Goal: Find specific page/section

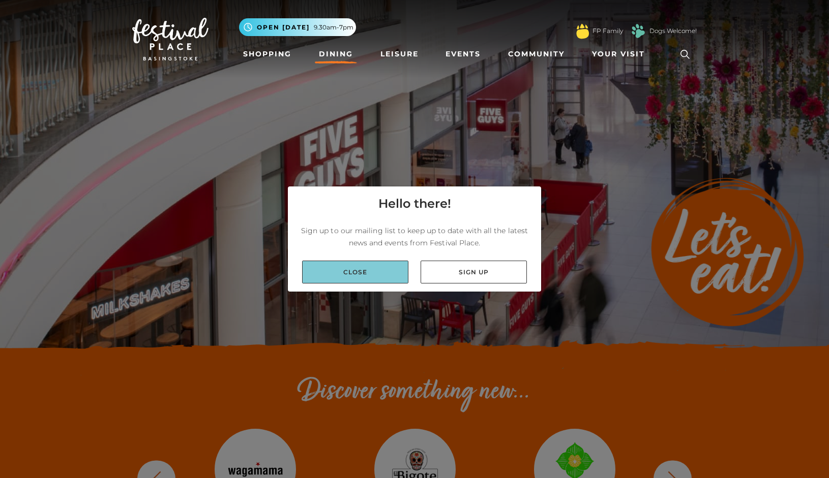
click at [377, 270] on link "Close" at bounding box center [355, 272] width 106 height 23
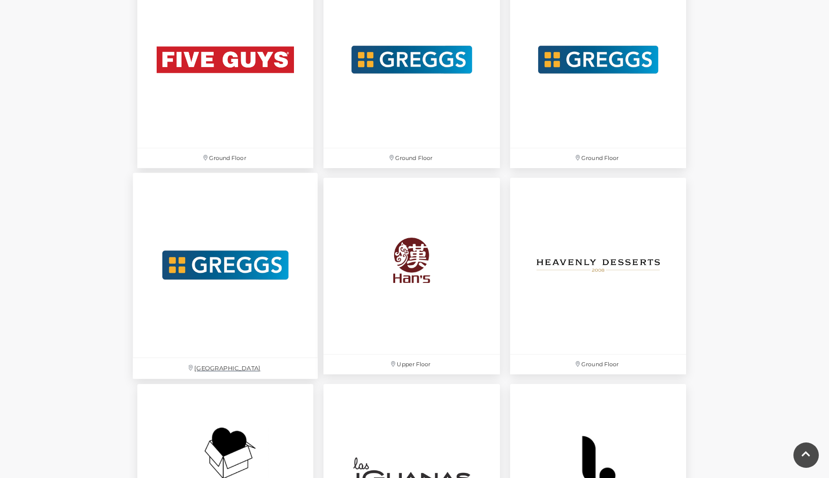
scroll to position [1942, 0]
click at [411, 274] on img at bounding box center [411, 265] width 185 height 185
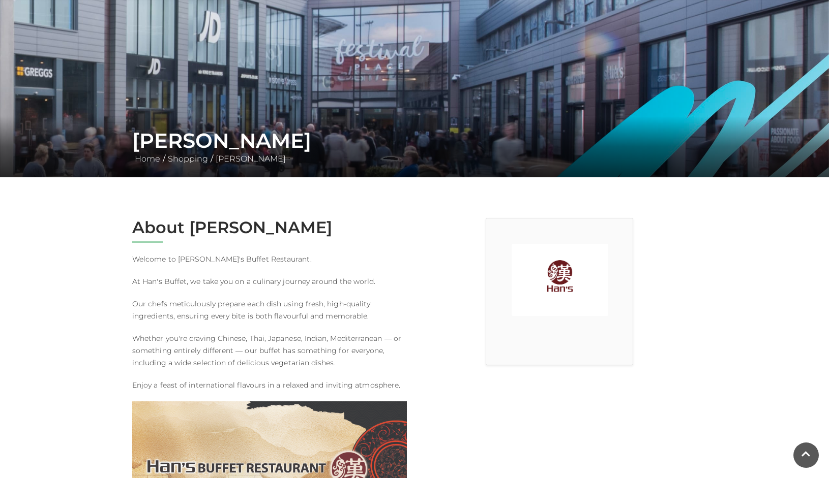
scroll to position [88, 0]
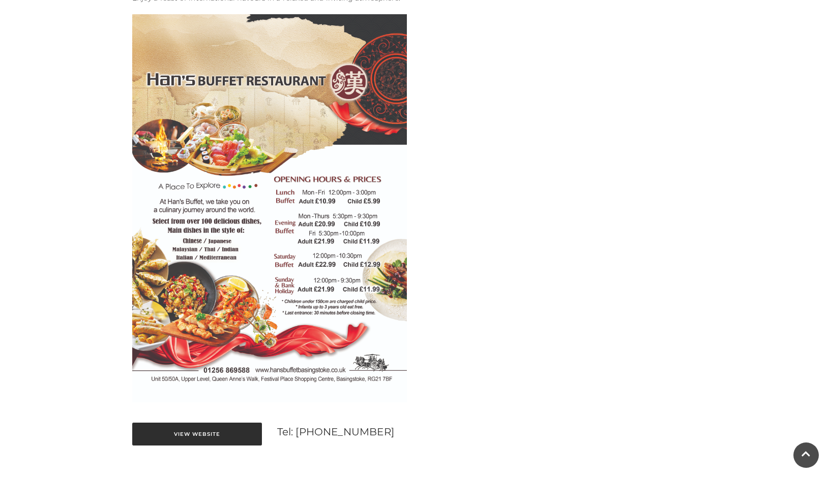
scroll to position [475, 0]
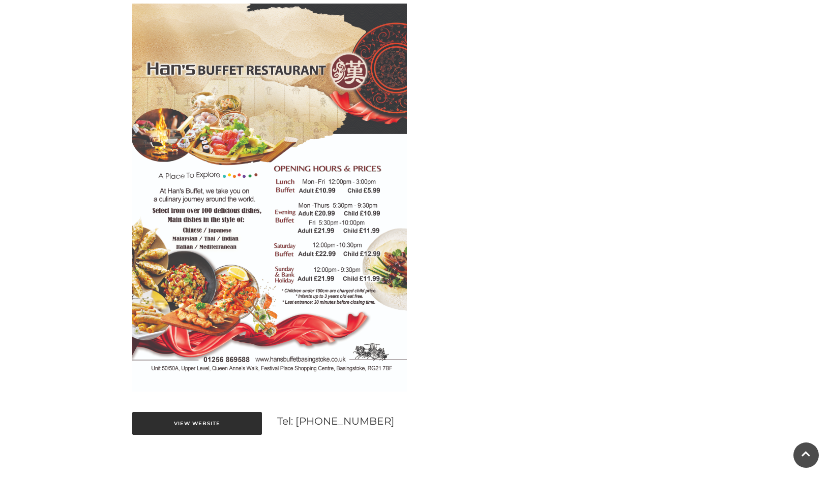
click at [220, 423] on link "View Website" at bounding box center [197, 423] width 130 height 23
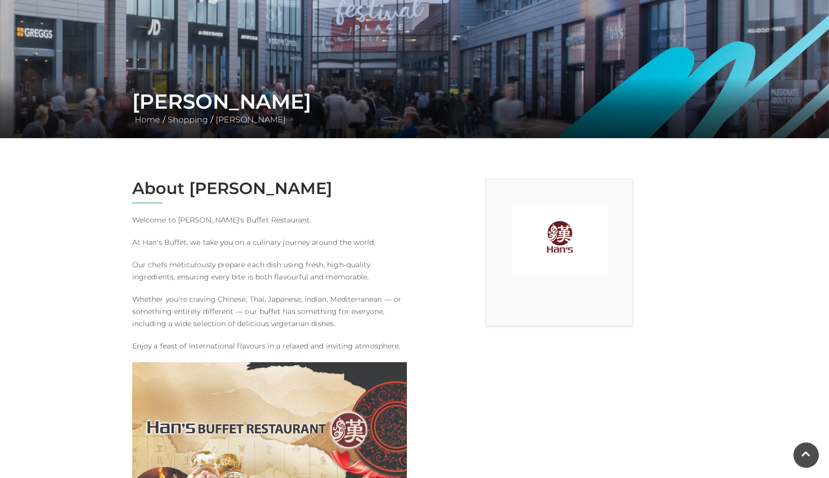
scroll to position [117, 0]
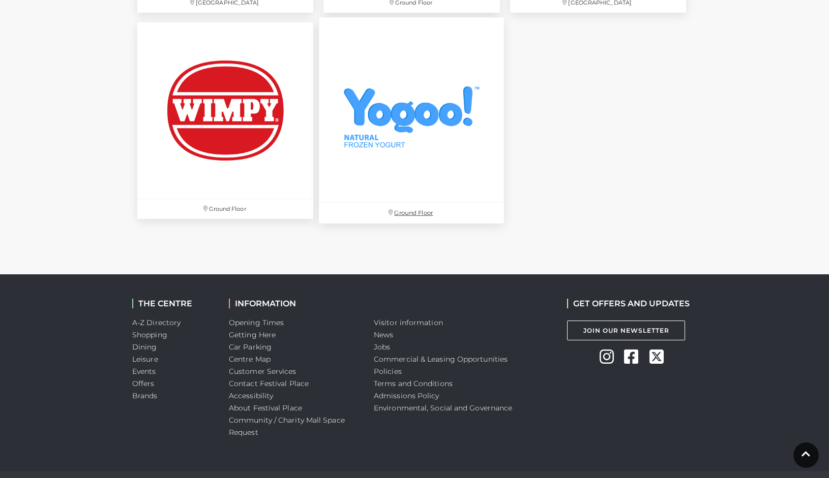
scroll to position [3544, 0]
